Goal: Information Seeking & Learning: Learn about a topic

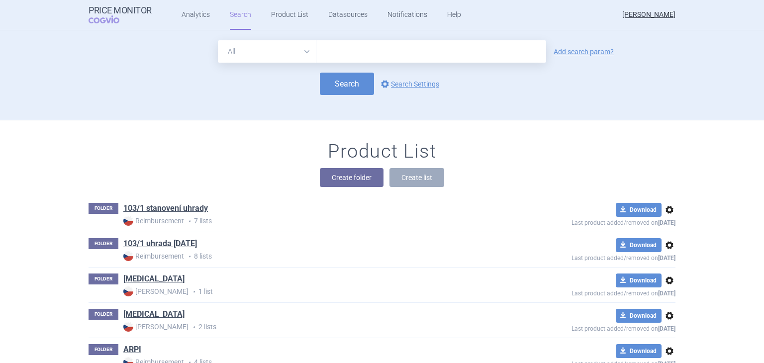
click at [343, 49] on input "text" at bounding box center [431, 51] width 230 height 22
type input "elfabrio"
click button "Search" at bounding box center [347, 84] width 54 height 22
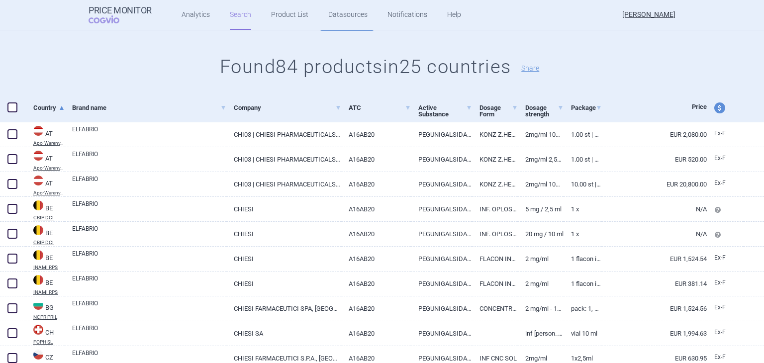
scroll to position [99, 0]
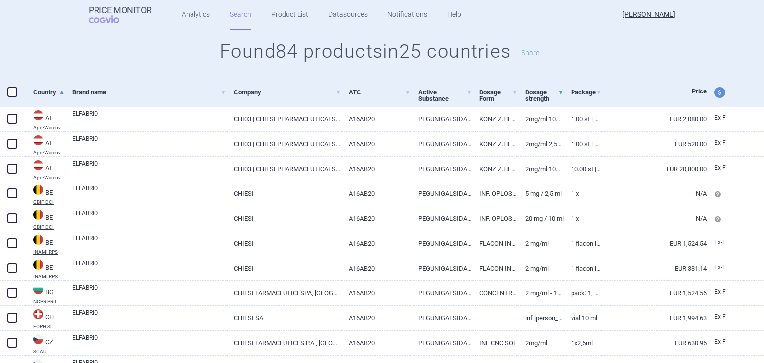
click at [558, 90] on span at bounding box center [560, 92] width 4 height 4
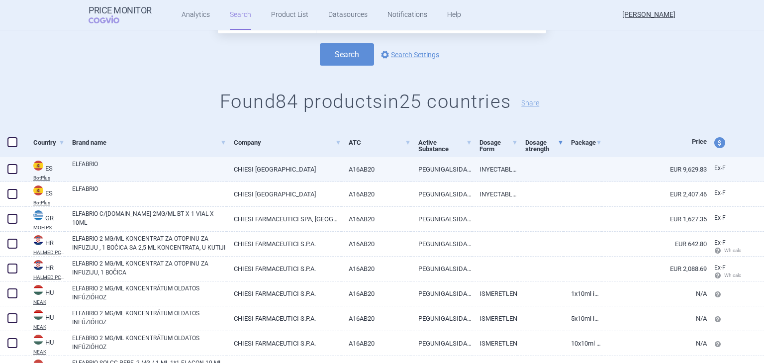
scroll to position [50, 0]
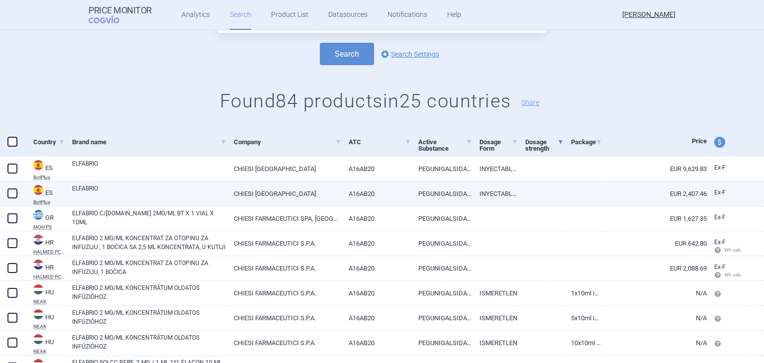
click at [499, 192] on link "INYECTABLE INTRAVENOSO" at bounding box center [495, 193] width 46 height 24
select select "EUR"
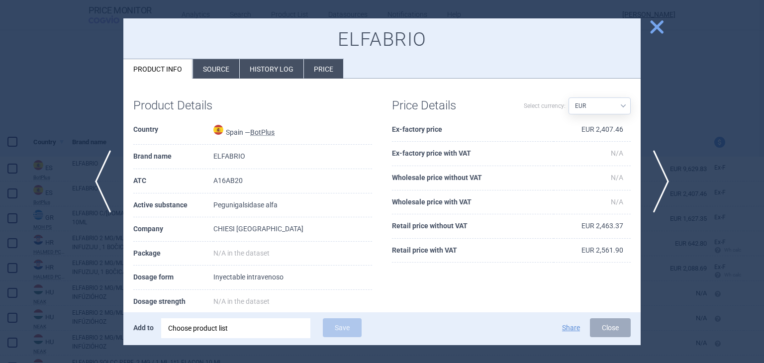
click at [660, 26] on span "close" at bounding box center [656, 26] width 17 height 17
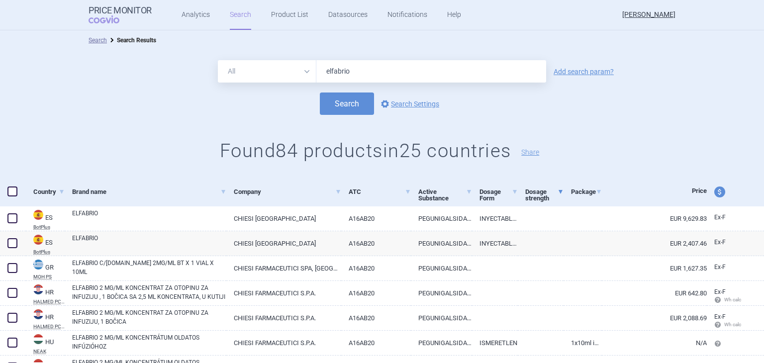
click at [536, 190] on link "Dosage strength" at bounding box center [544, 194] width 38 height 31
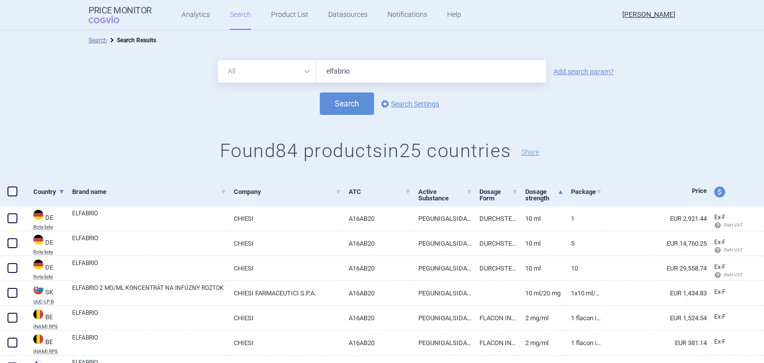
click at [36, 190] on link "Country" at bounding box center [48, 191] width 31 height 24
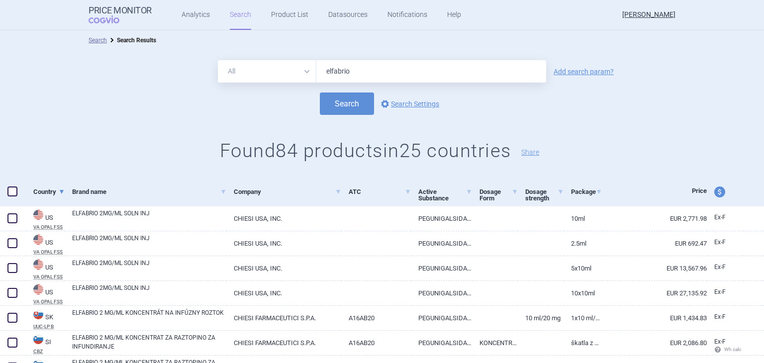
click at [46, 191] on link "Country" at bounding box center [48, 191] width 31 height 24
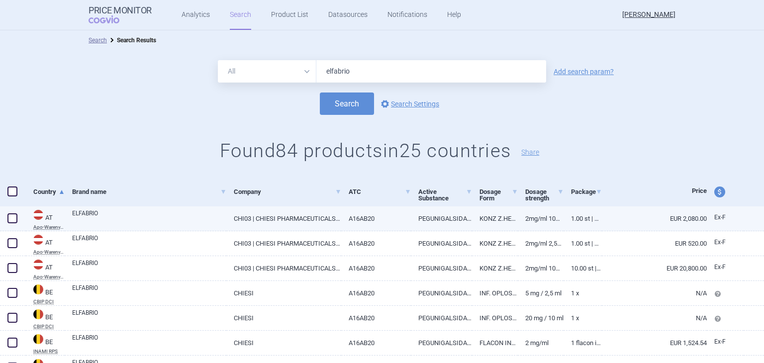
click at [13, 218] on span at bounding box center [12, 218] width 10 height 10
checkbox input "true"
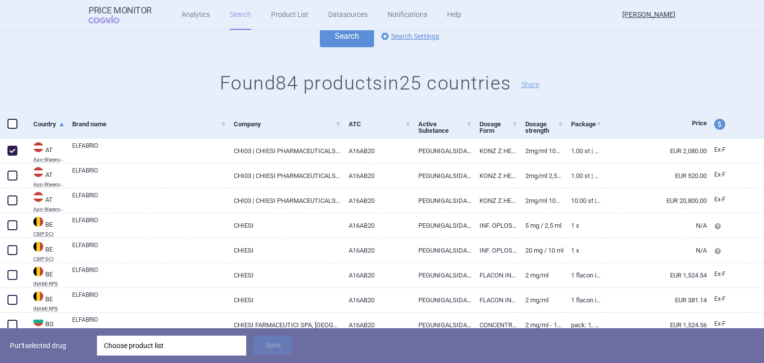
scroll to position [99, 0]
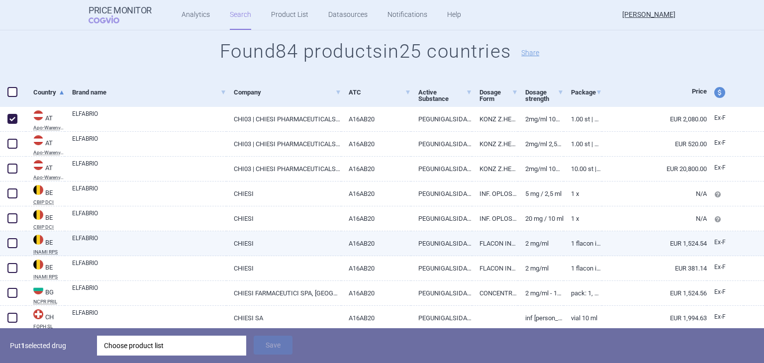
click at [592, 245] on link "1 flacon injectable 10 mL solution à diluer pour perfusion, 2 mg/mL" at bounding box center [582, 243] width 38 height 24
select select "EUR"
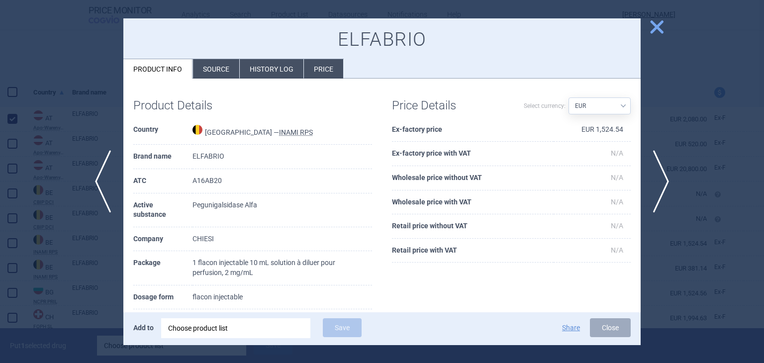
click at [658, 28] on span "close" at bounding box center [656, 26] width 17 height 17
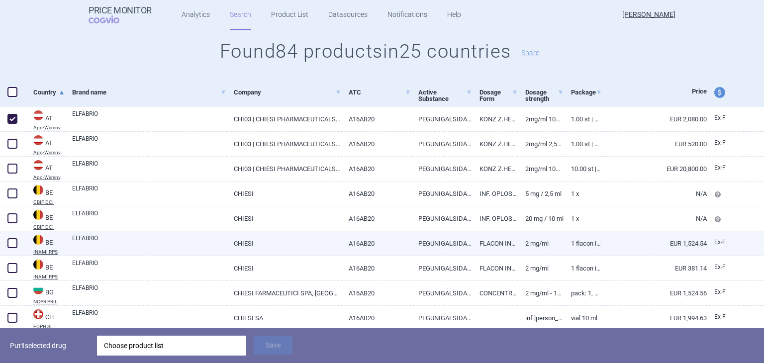
click at [12, 245] on span at bounding box center [12, 243] width 10 height 10
checkbox input "true"
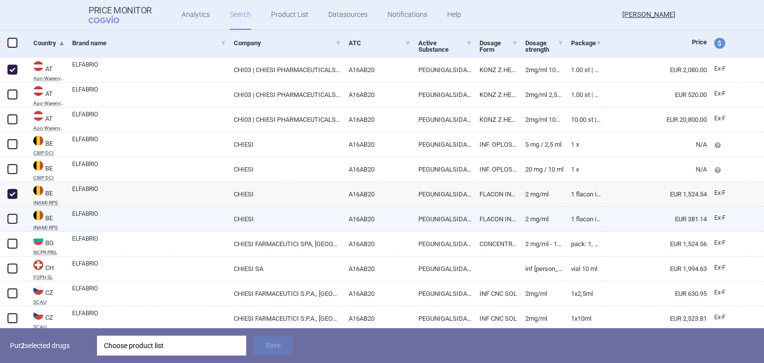
scroll to position [149, 0]
click at [592, 221] on link "1 flacon injectable 2,5 mL solution à diluer pour perfusion, 2 mg/mL" at bounding box center [582, 218] width 38 height 24
select select "EUR"
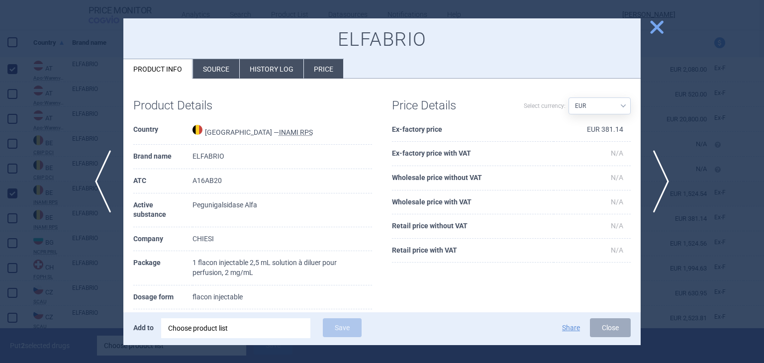
click at [654, 34] on span "close" at bounding box center [656, 26] width 17 height 17
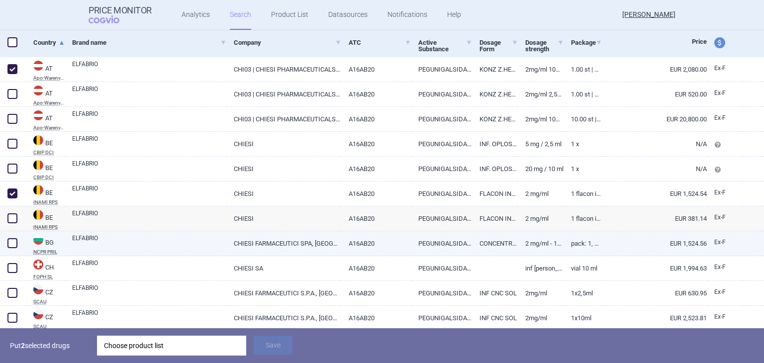
click at [588, 244] on link "Pack: 1, Vial" at bounding box center [582, 243] width 38 height 24
select select "EUR"
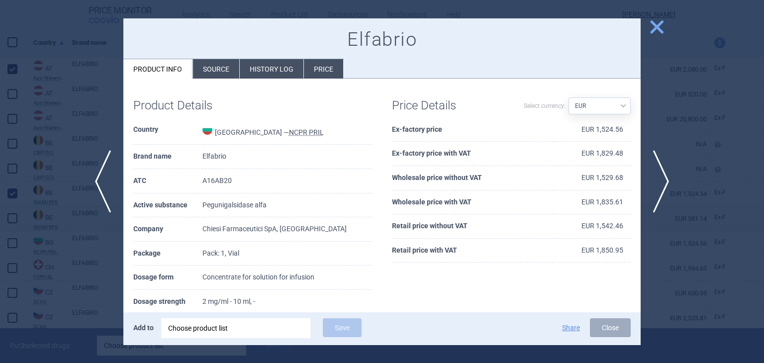
click at [653, 28] on span "close" at bounding box center [656, 26] width 17 height 17
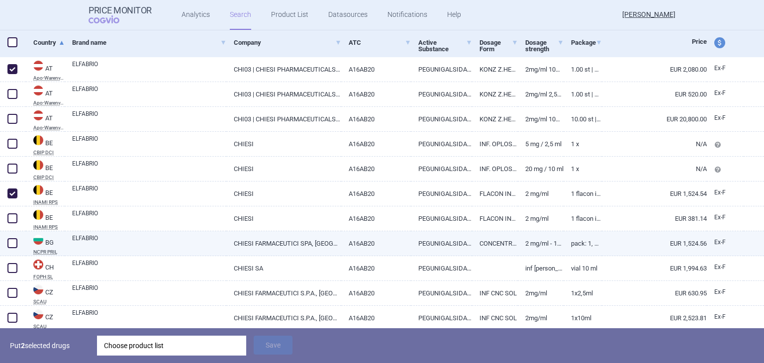
click at [10, 241] on span at bounding box center [12, 243] width 10 height 10
checkbox input "true"
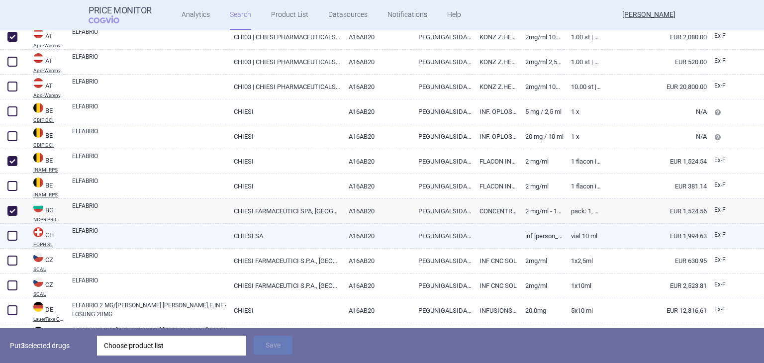
scroll to position [199, 0]
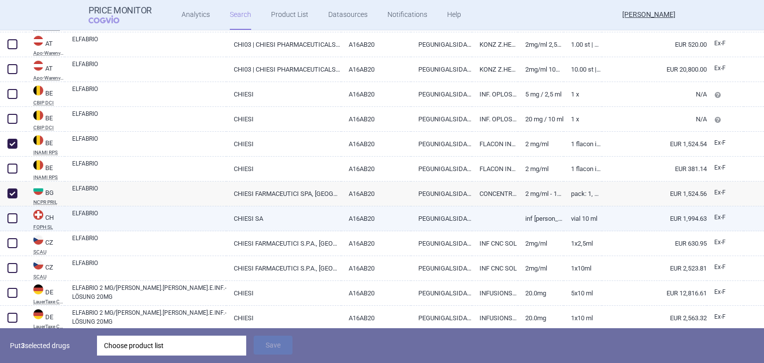
click at [11, 222] on span at bounding box center [12, 218] width 10 height 10
checkbox input "true"
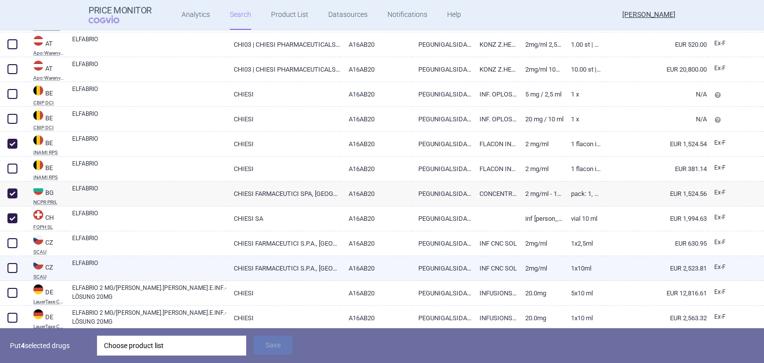
click at [9, 267] on span at bounding box center [12, 268] width 10 height 10
checkbox input "true"
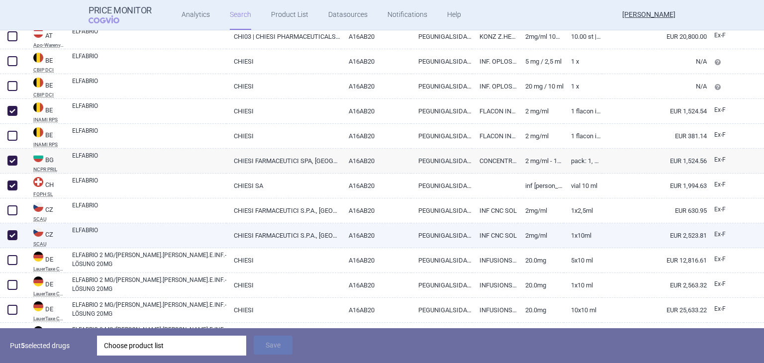
scroll to position [249, 0]
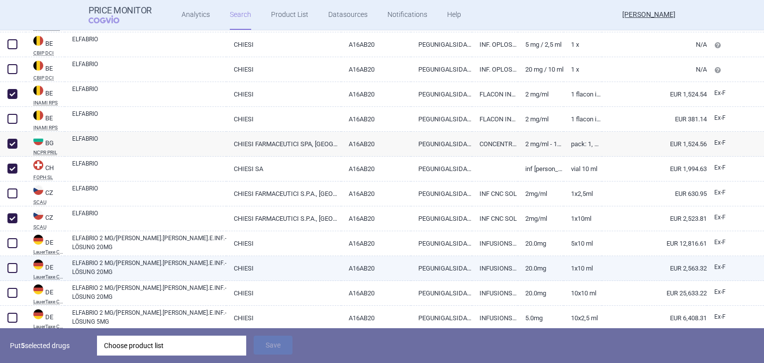
click at [10, 268] on span at bounding box center [12, 268] width 10 height 10
checkbox input "true"
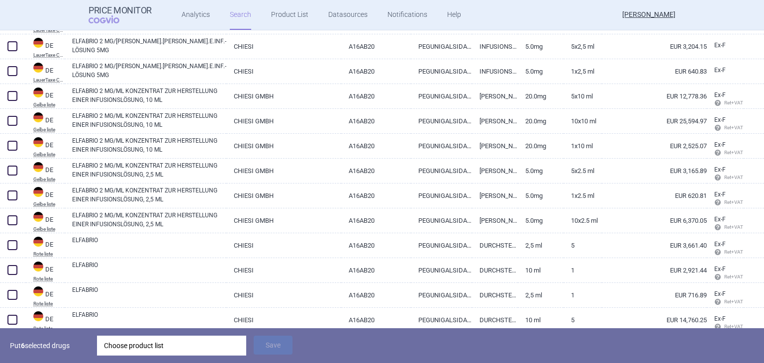
scroll to position [547, 0]
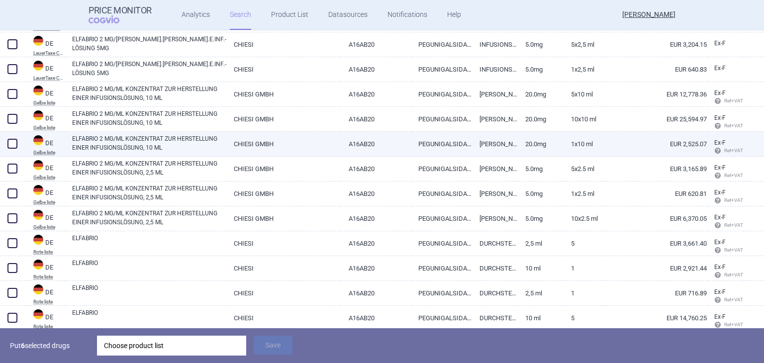
click at [13, 146] on span at bounding box center [12, 144] width 10 height 10
checkbox input "true"
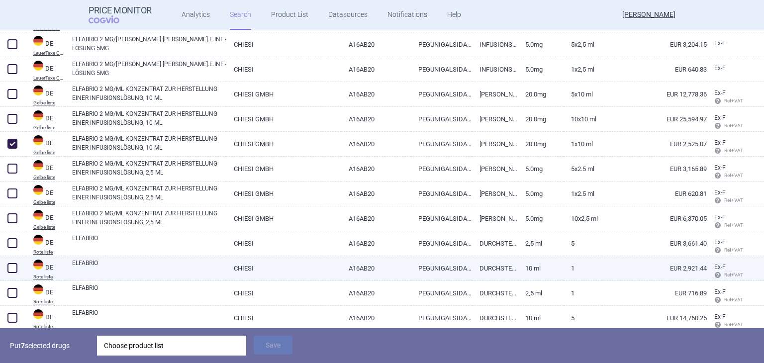
click at [6, 267] on span at bounding box center [12, 267] width 15 height 15
checkbox input "true"
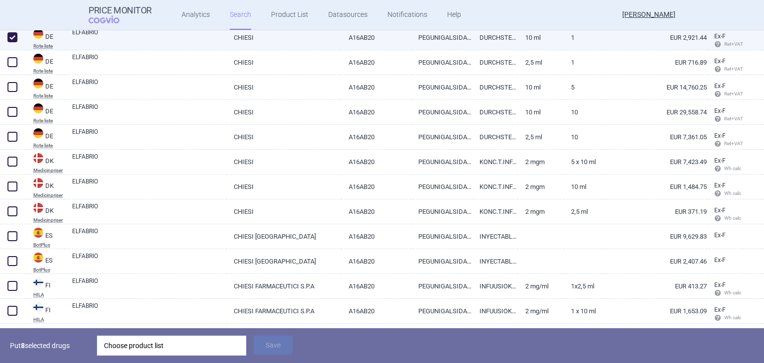
scroll to position [795, 0]
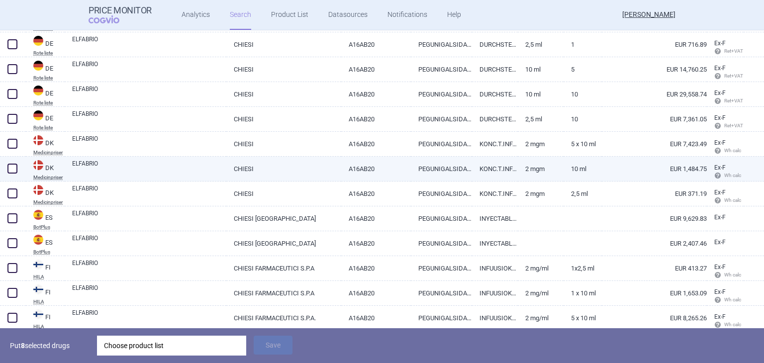
click at [12, 170] on span at bounding box center [12, 169] width 10 height 10
checkbox input "true"
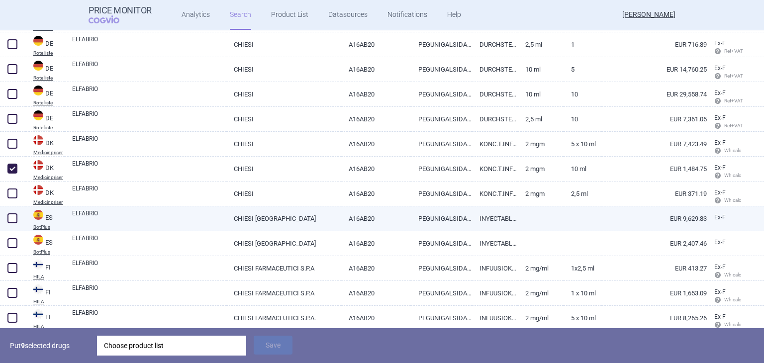
scroll to position [845, 0]
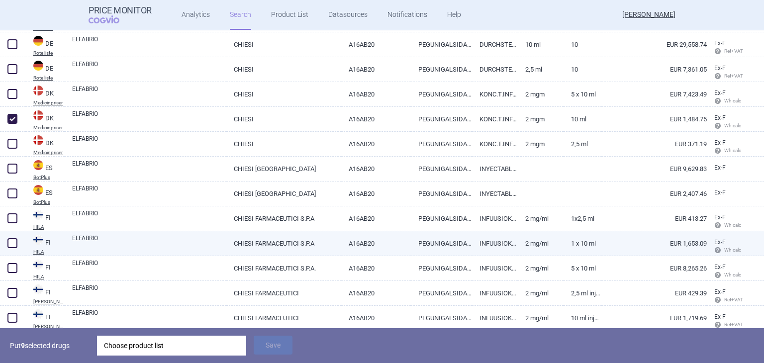
click at [14, 244] on span at bounding box center [12, 243] width 10 height 10
checkbox input "true"
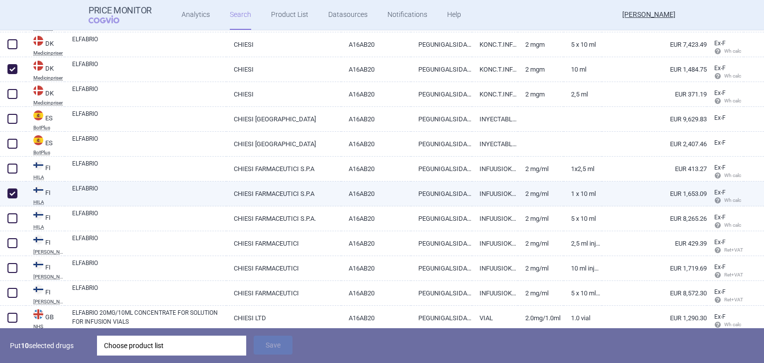
scroll to position [944, 0]
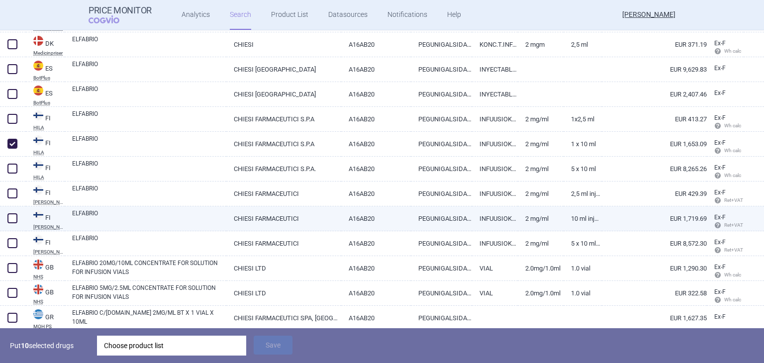
click at [11, 221] on span at bounding box center [12, 218] width 10 height 10
checkbox input "true"
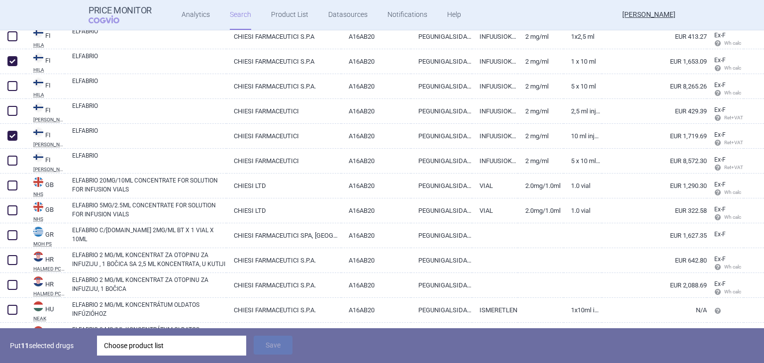
scroll to position [1044, 0]
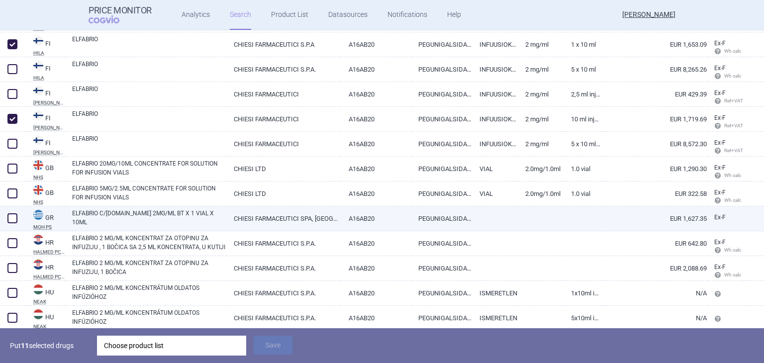
click at [10, 217] on span at bounding box center [12, 218] width 10 height 10
checkbox input "true"
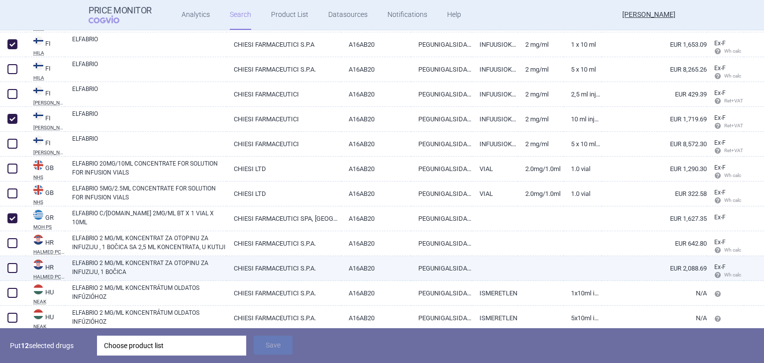
click at [14, 270] on span at bounding box center [12, 268] width 10 height 10
checkbox input "true"
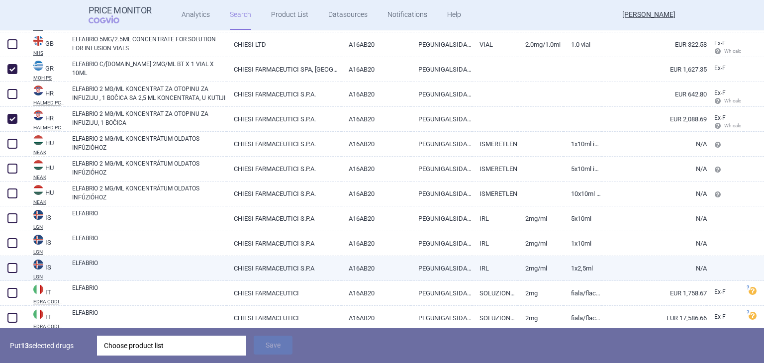
scroll to position [1243, 0]
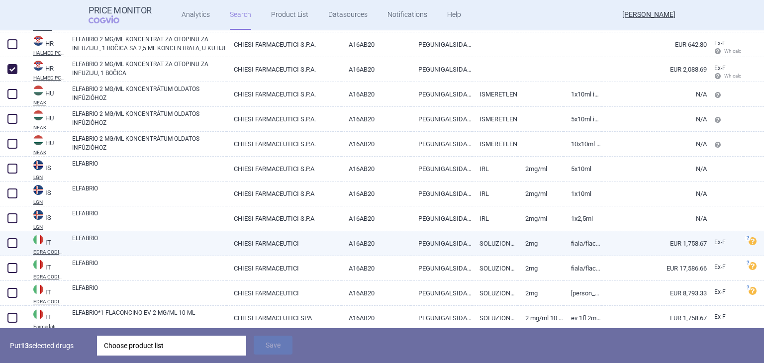
click at [9, 246] on span at bounding box center [12, 243] width 10 height 10
checkbox input "true"
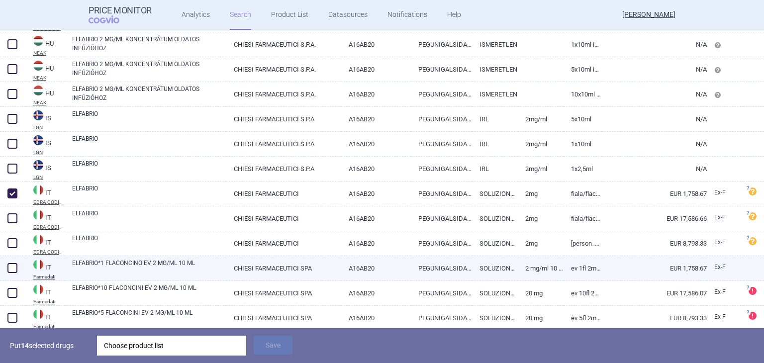
click at [9, 266] on span at bounding box center [12, 268] width 10 height 10
checkbox input "true"
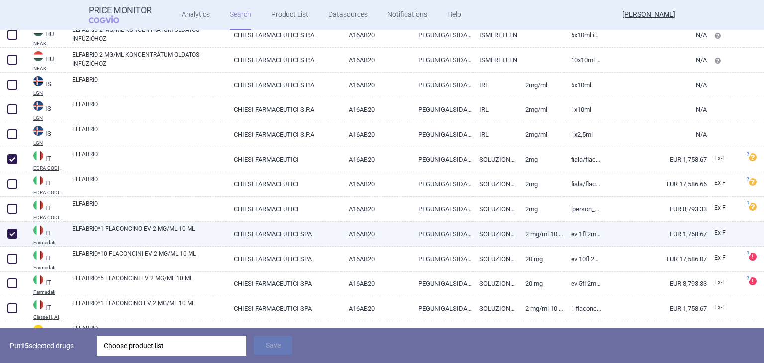
scroll to position [1342, 0]
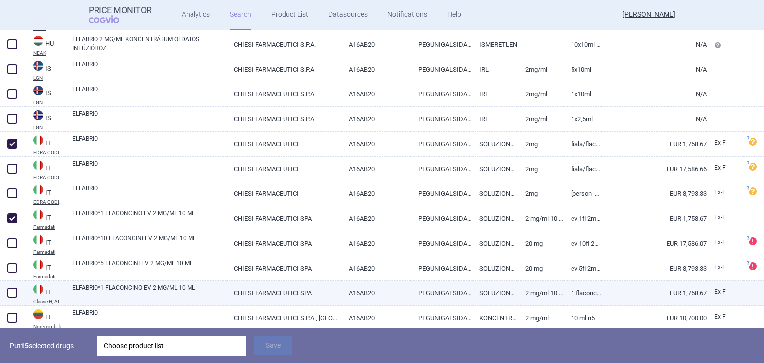
click at [14, 292] on span at bounding box center [12, 293] width 10 height 10
checkbox input "true"
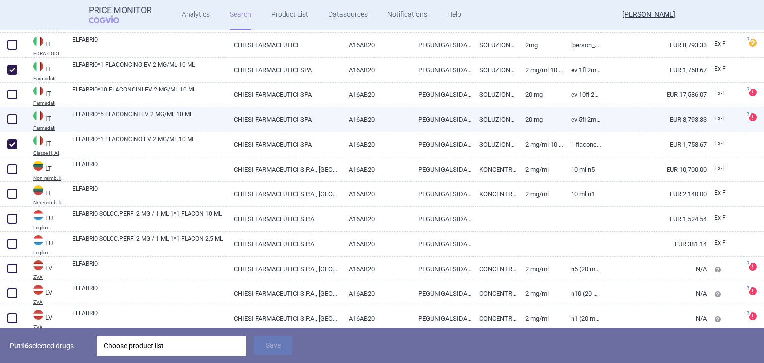
scroll to position [1491, 0]
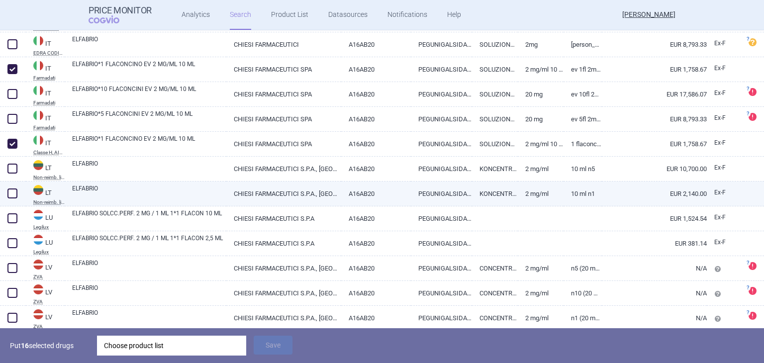
click at [17, 193] on span at bounding box center [12, 193] width 10 height 10
checkbox input "true"
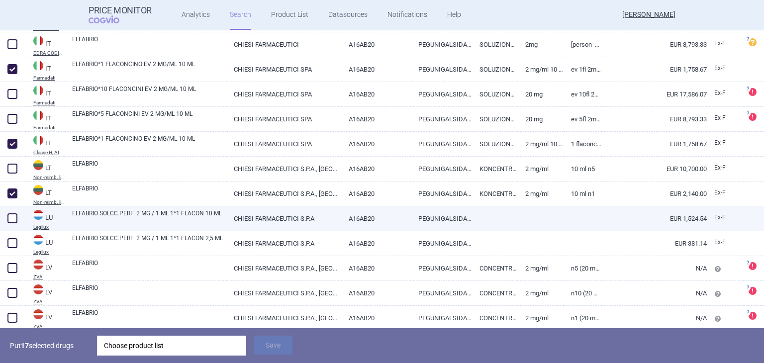
click at [10, 217] on span at bounding box center [12, 218] width 10 height 10
checkbox input "true"
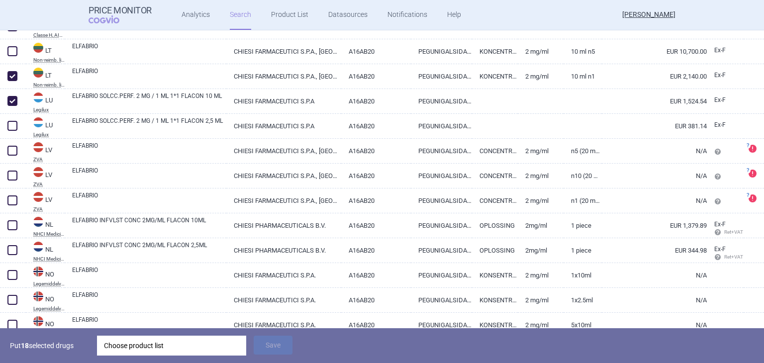
scroll to position [1640, 0]
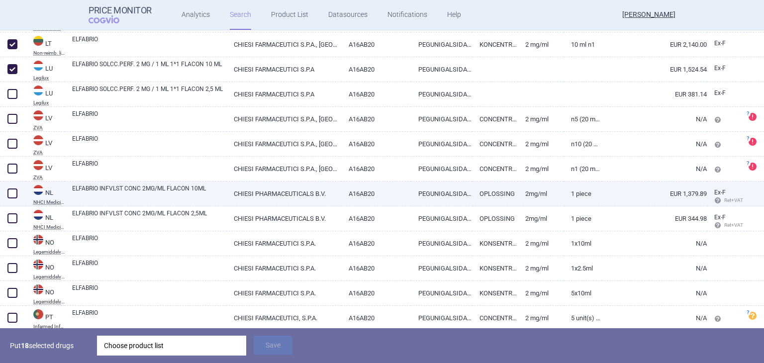
click at [13, 193] on span at bounding box center [12, 193] width 10 height 10
checkbox input "true"
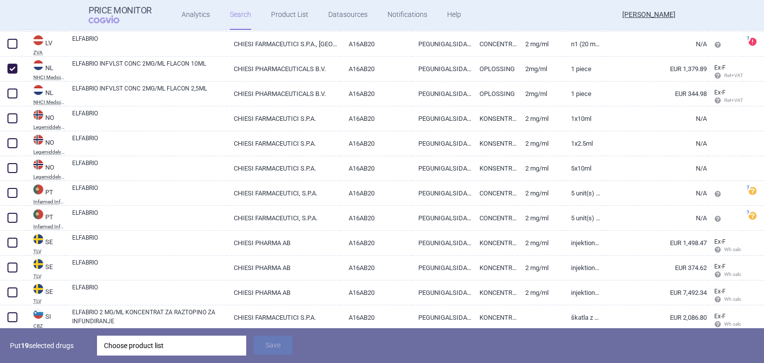
scroll to position [1789, 0]
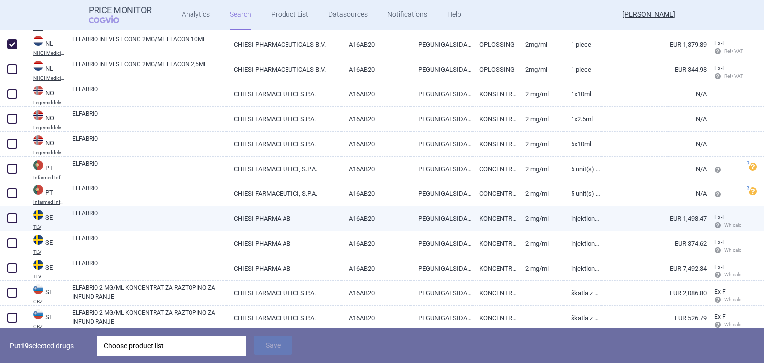
click at [10, 216] on span at bounding box center [12, 218] width 10 height 10
checkbox input "true"
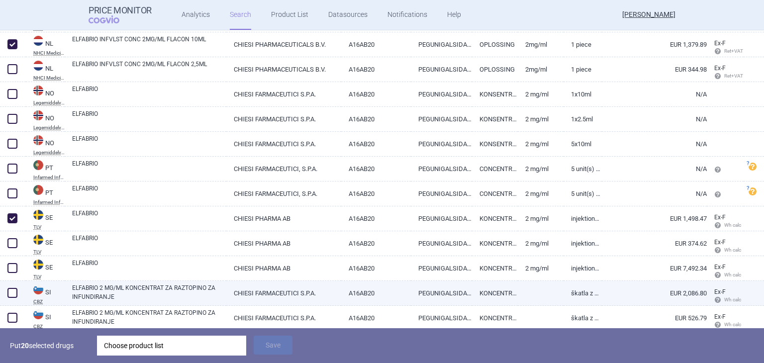
click at [15, 292] on span at bounding box center [12, 293] width 10 height 10
checkbox input "true"
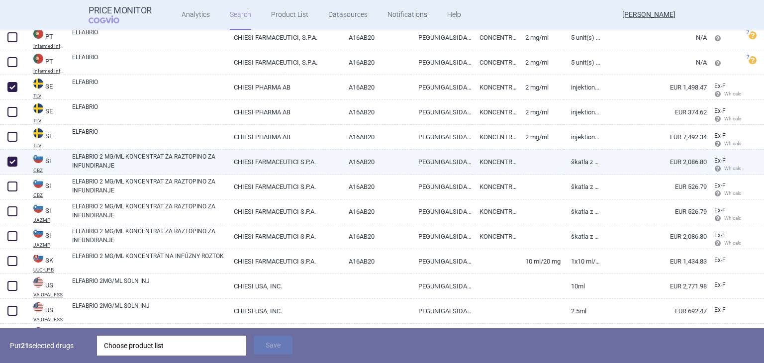
scroll to position [1939, 0]
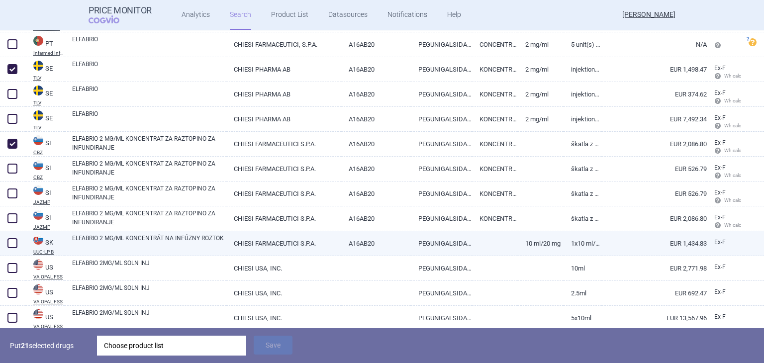
click at [14, 239] on span at bounding box center [12, 243] width 10 height 10
checkbox input "true"
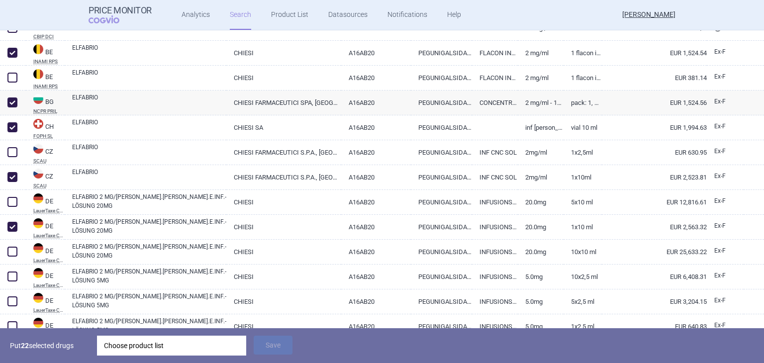
scroll to position [0, 0]
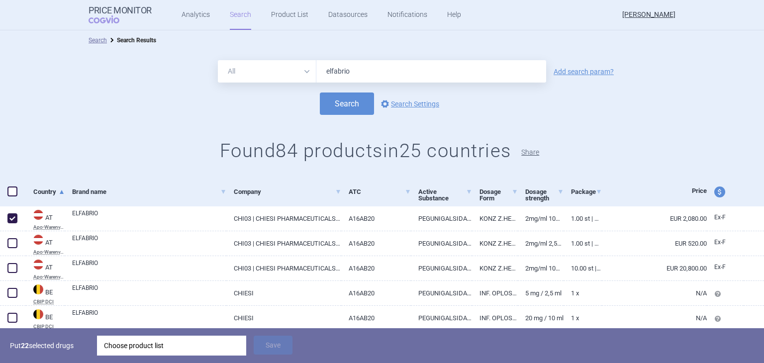
click at [534, 154] on button "Share" at bounding box center [530, 152] width 18 height 7
click at [532, 152] on button "Share" at bounding box center [530, 152] width 18 height 7
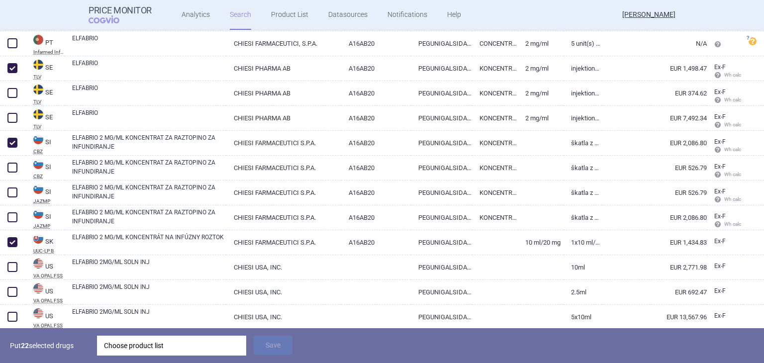
scroll to position [1998, 0]
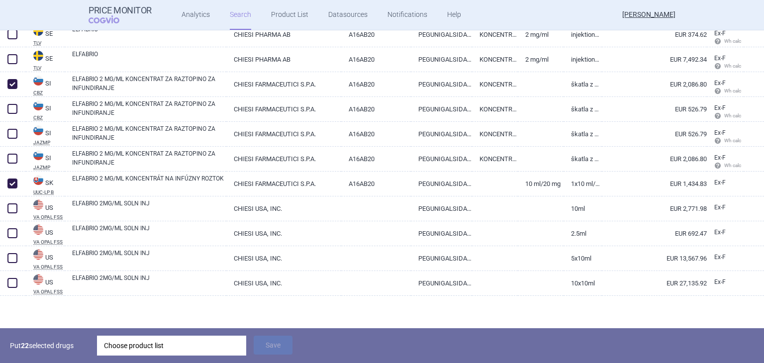
click at [122, 346] on div "Choose product list" at bounding box center [171, 346] width 135 height 20
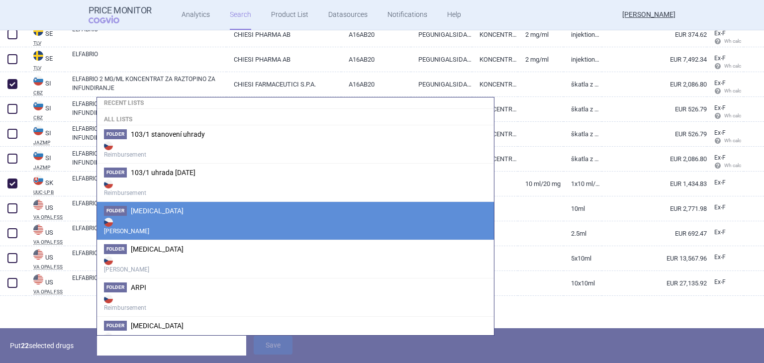
scroll to position [50, 0]
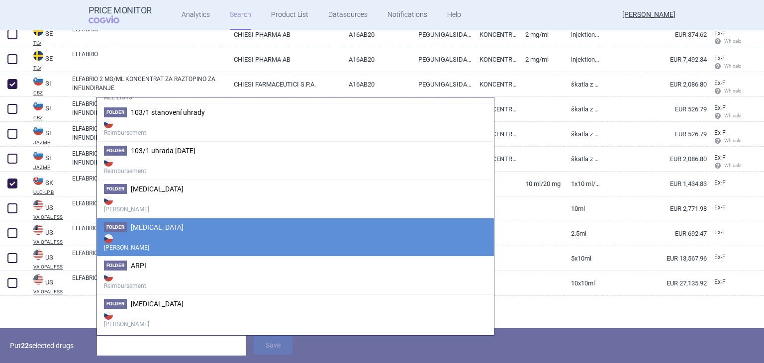
click at [138, 230] on span "[MEDICAL_DATA]" at bounding box center [157, 227] width 53 height 8
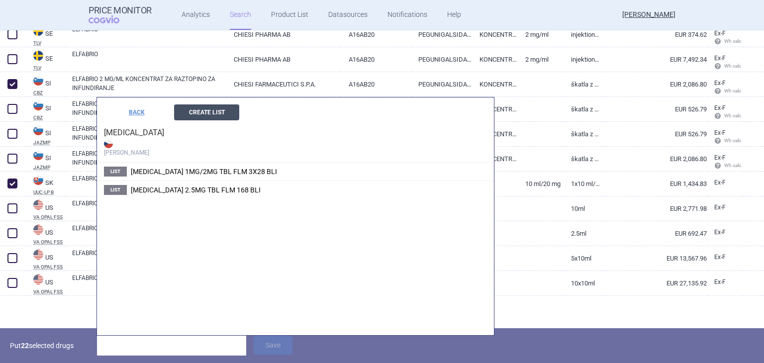
click at [195, 111] on button "Create List" at bounding box center [206, 112] width 65 height 16
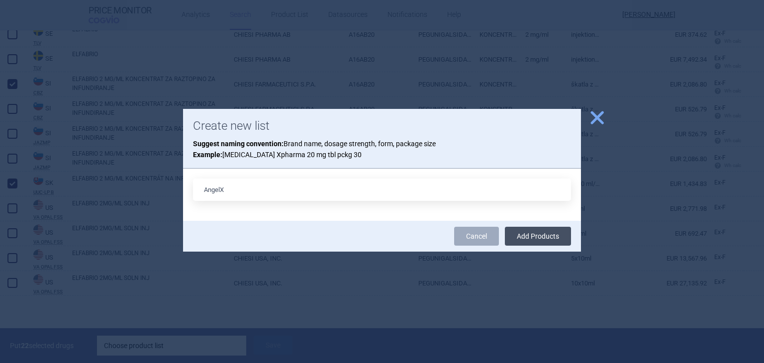
type input "AngelX"
click at [537, 237] on button "Add Products" at bounding box center [538, 236] width 66 height 19
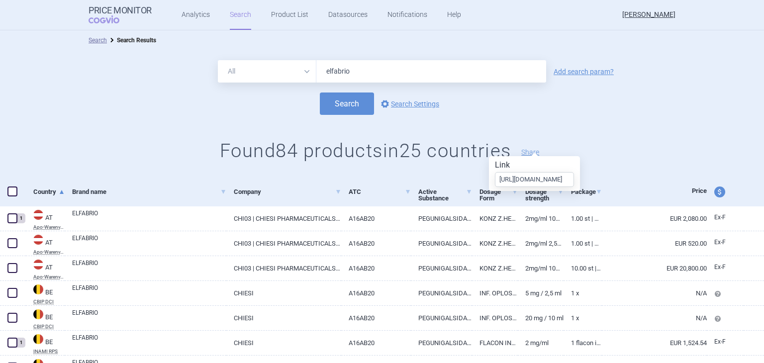
drag, startPoint x: 359, startPoint y: 71, endPoint x: 306, endPoint y: 70, distance: 53.2
click at [306, 70] on div "All Brand Name ATC Company Active Substance Country Newer than elfabrio" at bounding box center [382, 71] width 328 height 22
click at [287, 14] on link "Product List" at bounding box center [289, 15] width 37 height 30
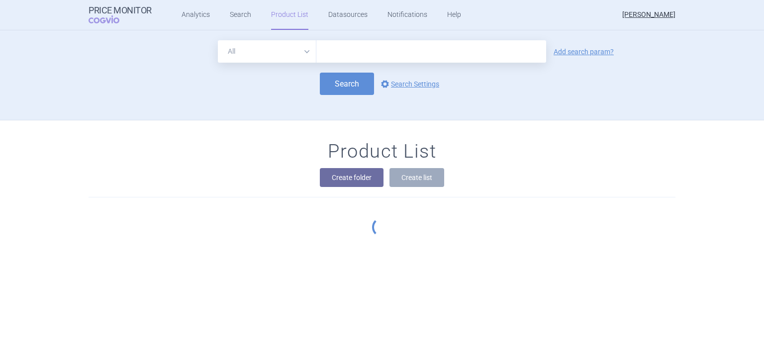
scroll to position [89, 0]
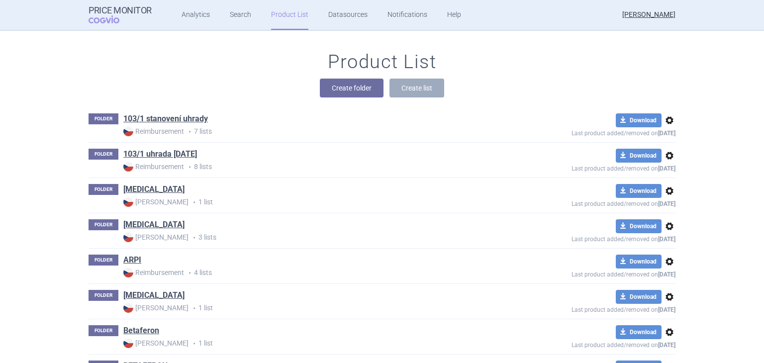
click at [140, 230] on h1 "[MEDICAL_DATA]" at bounding box center [153, 225] width 61 height 13
click at [134, 223] on link "[MEDICAL_DATA]" at bounding box center [153, 224] width 61 height 11
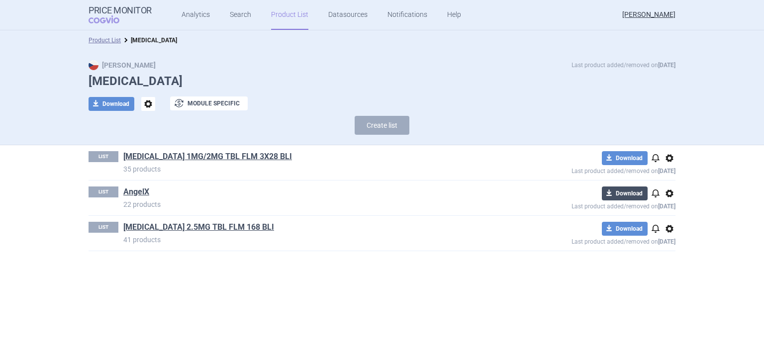
click at [632, 190] on button "download Download" at bounding box center [624, 193] width 46 height 14
select select "EUR"
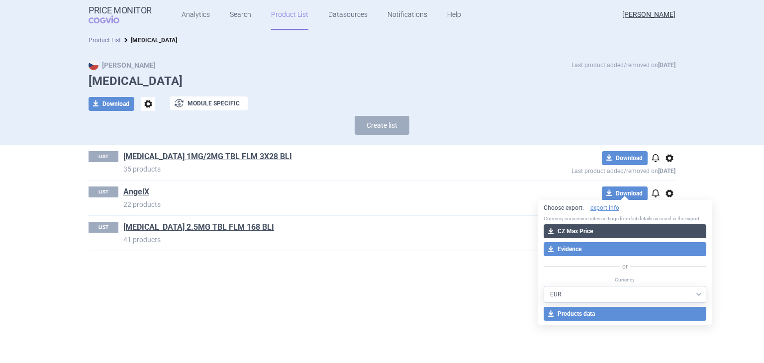
click at [580, 232] on button "download CZ Max Price" at bounding box center [624, 231] width 163 height 14
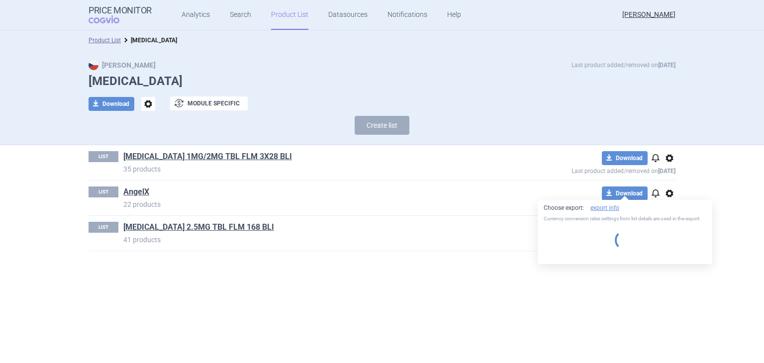
select select "EUR"
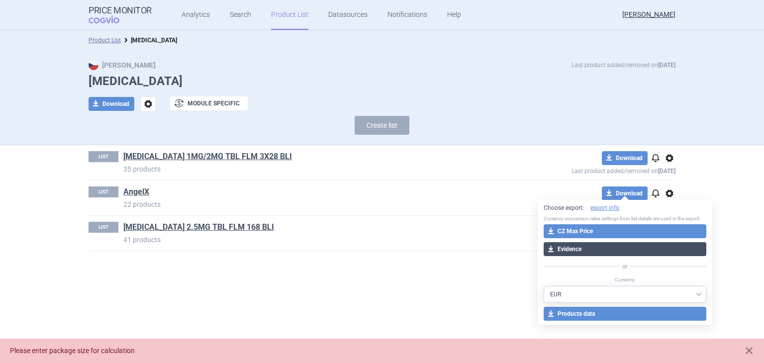
click at [577, 247] on button "download Evidence" at bounding box center [624, 249] width 163 height 14
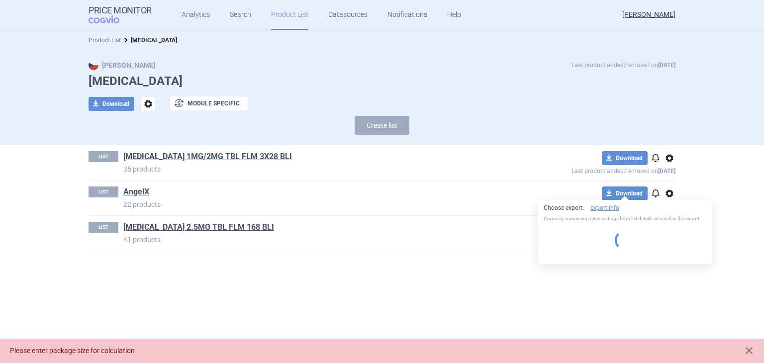
select select "EUR"
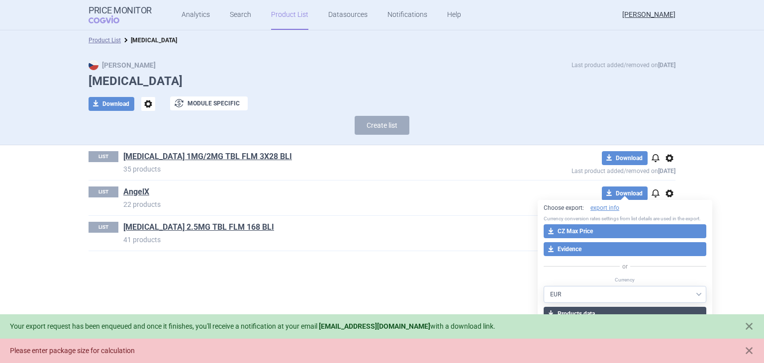
click at [565, 308] on button "download Products data" at bounding box center [624, 314] width 163 height 14
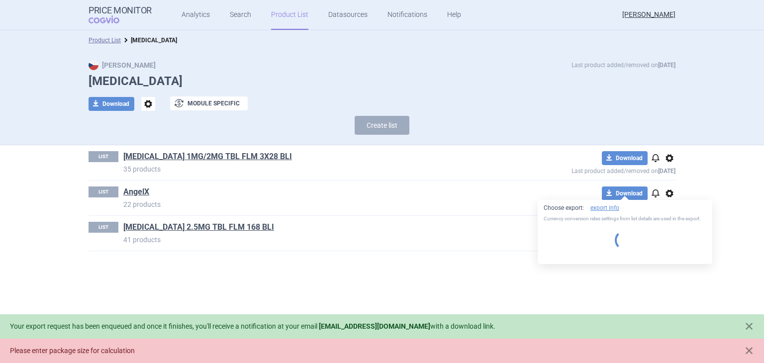
select select "EUR"
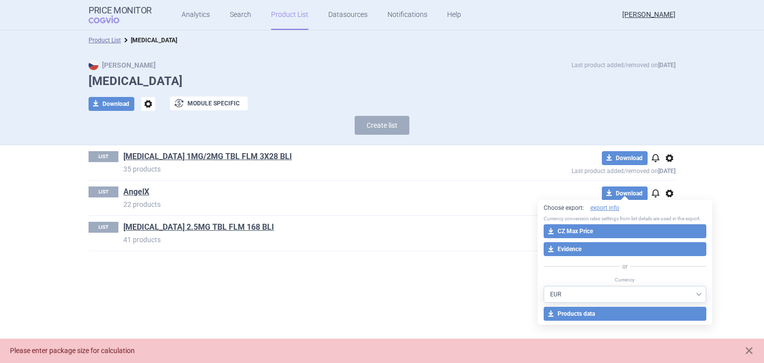
click at [285, 16] on link "Product List" at bounding box center [289, 15] width 37 height 30
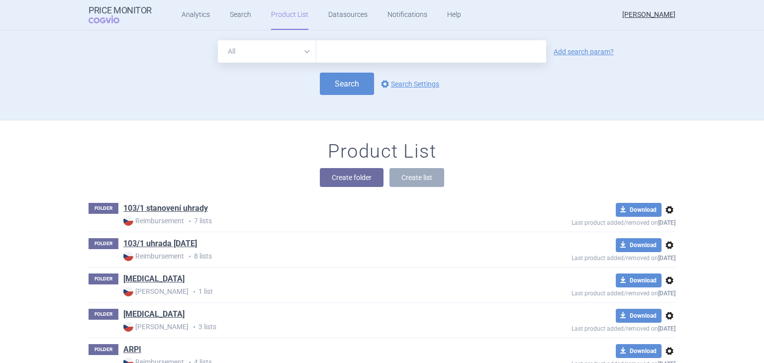
scroll to position [89, 0]
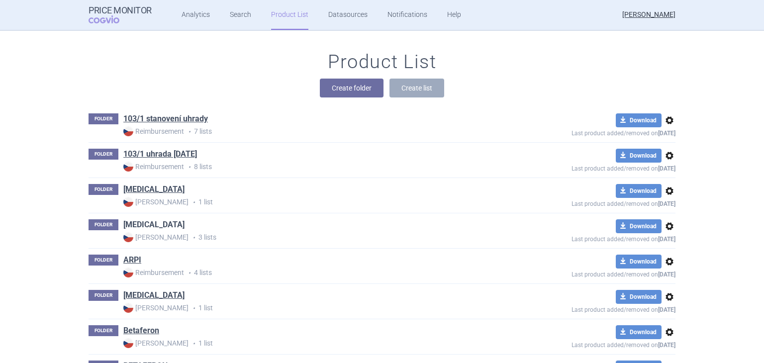
click at [127, 226] on link "[MEDICAL_DATA]" at bounding box center [153, 224] width 61 height 11
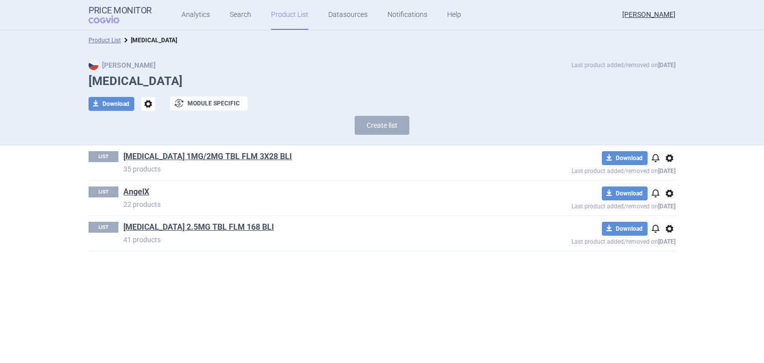
click at [670, 193] on span "options" at bounding box center [669, 193] width 12 height 12
click at [670, 254] on button "Delete" at bounding box center [669, 251] width 32 height 14
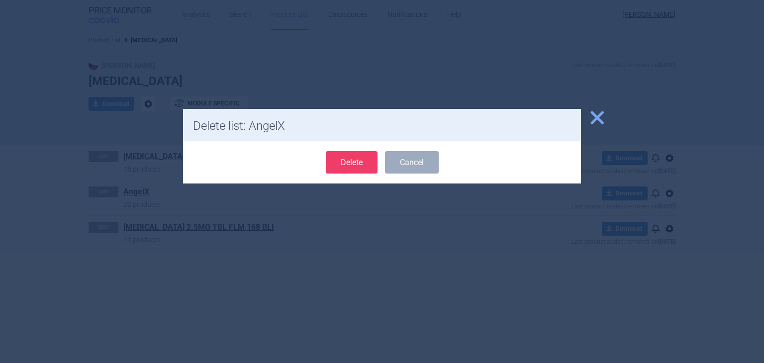
click at [351, 158] on button "Delete" at bounding box center [352, 162] width 52 height 22
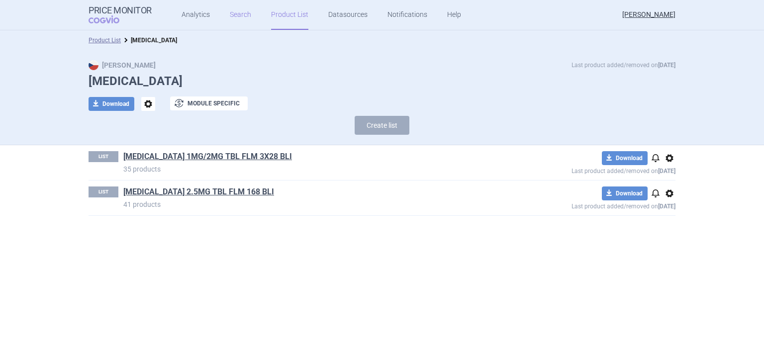
click at [232, 16] on link "Search" at bounding box center [240, 15] width 21 height 30
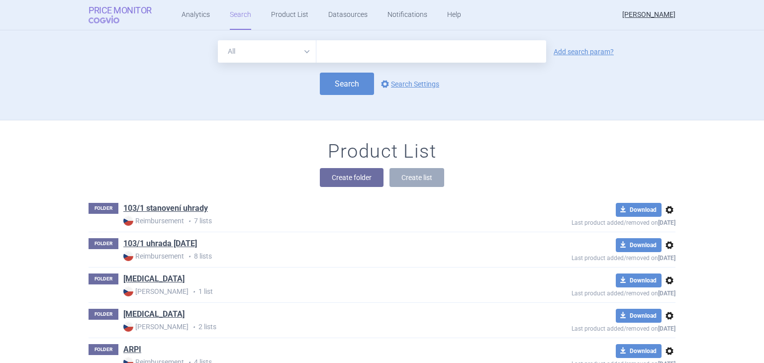
click at [105, 20] on span "COGVIO" at bounding box center [110, 19] width 45 height 8
click at [103, 20] on span "COGVIO" at bounding box center [110, 19] width 45 height 8
click at [277, 16] on link "Product List" at bounding box center [289, 15] width 37 height 30
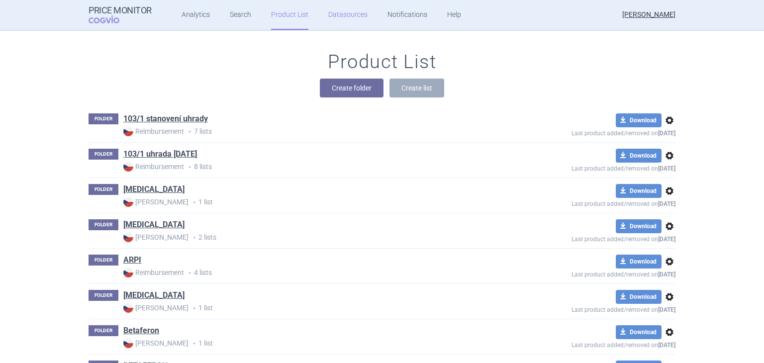
click at [348, 15] on link "Datasources" at bounding box center [347, 15] width 39 height 30
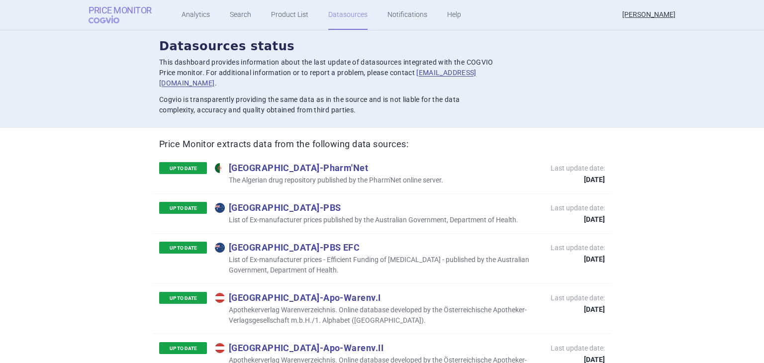
click at [100, 10] on strong "Price Monitor" at bounding box center [119, 10] width 63 height 10
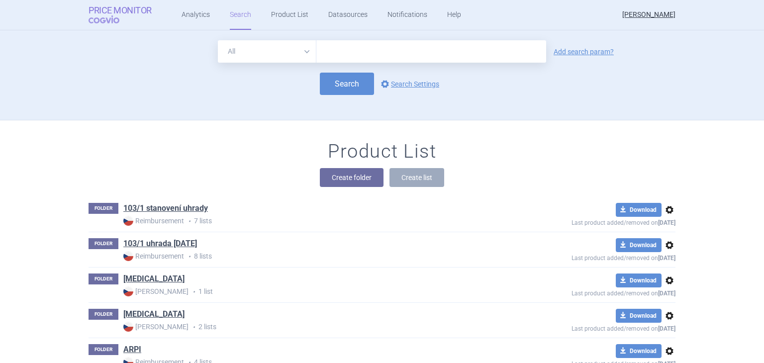
click at [99, 23] on span "COGVIO" at bounding box center [110, 19] width 45 height 8
click at [332, 53] on input "text" at bounding box center [431, 51] width 230 height 22
type input "KENGREXAL"
click button "Search" at bounding box center [347, 84] width 54 height 22
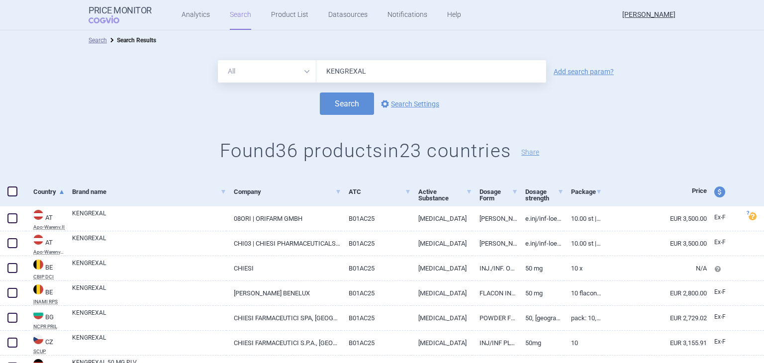
drag, startPoint x: 380, startPoint y: 71, endPoint x: 300, endPoint y: 72, distance: 79.5
click at [300, 72] on div "All Brand Name ATC Company Active Substance Country Newer than KENGREXAL" at bounding box center [382, 71] width 328 height 22
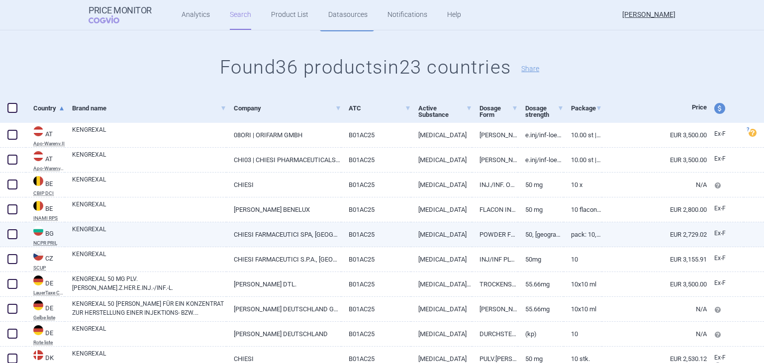
scroll to position [99, 0]
